Goal: Transaction & Acquisition: Subscribe to service/newsletter

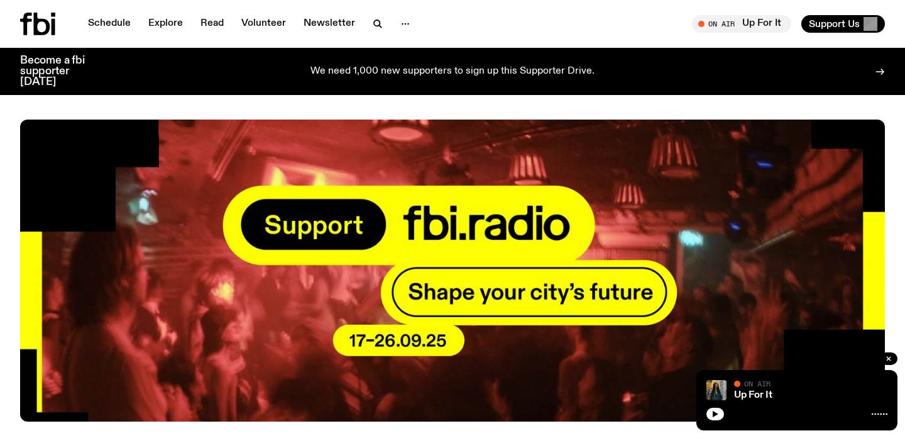
click at [441, 66] on p "We need 1,000 new supporters to sign up this Supporter Drive." at bounding box center [453, 71] width 284 height 11
click at [42, 22] on icon at bounding box center [37, 24] width 35 height 23
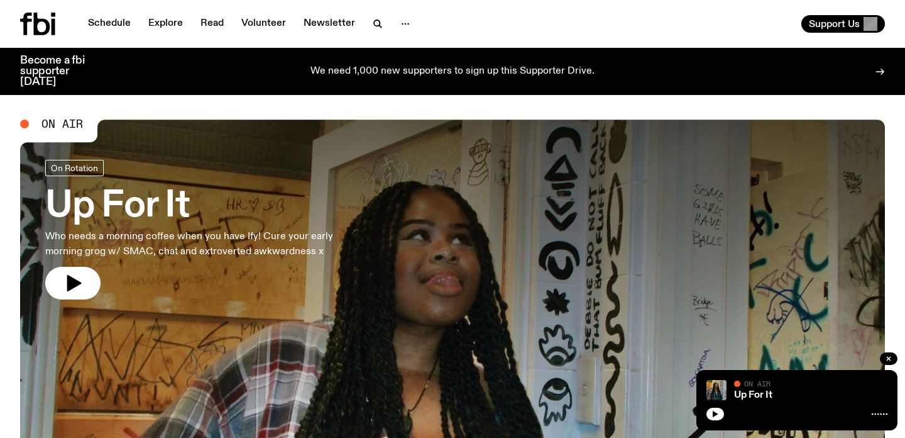
click at [381, 67] on p "We need 1,000 new supporters to sign up this Supporter Drive." at bounding box center [453, 71] width 284 height 11
click at [876, 69] on icon at bounding box center [880, 72] width 10 height 10
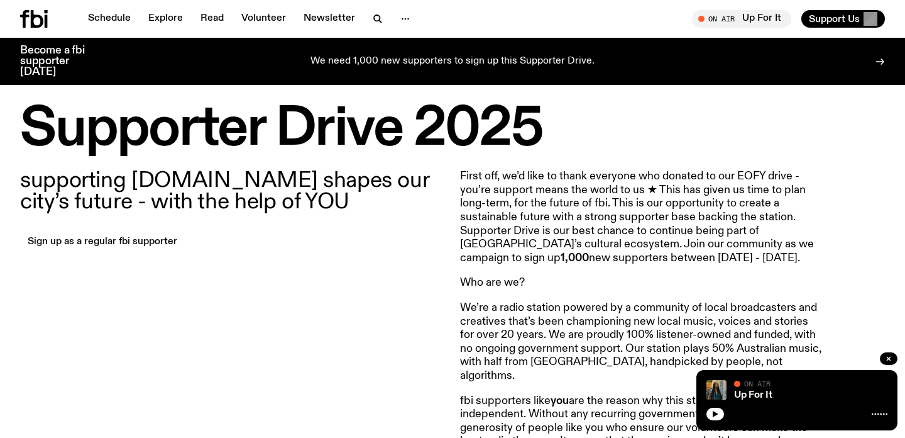
scroll to position [340, 0]
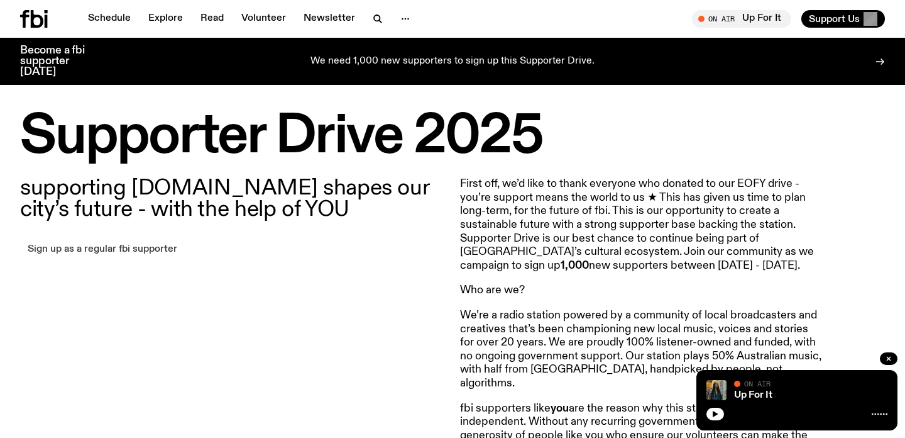
click at [151, 250] on link "Sign up as a regular fbi supporter" at bounding box center [102, 250] width 165 height 18
